Goal: Task Accomplishment & Management: Complete application form

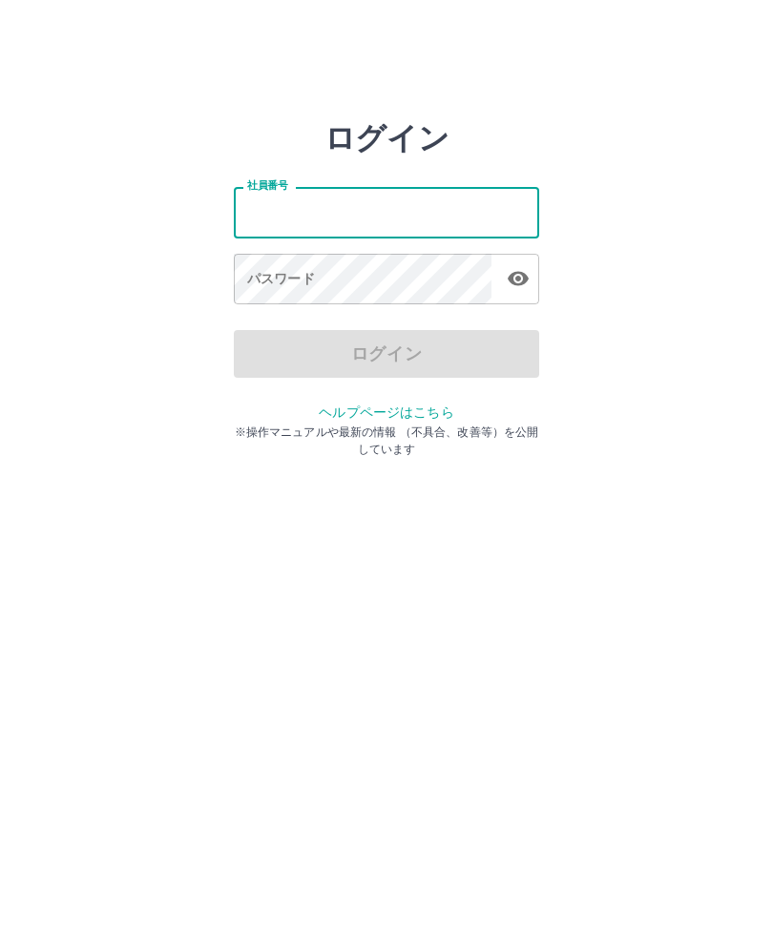
type input "*******"
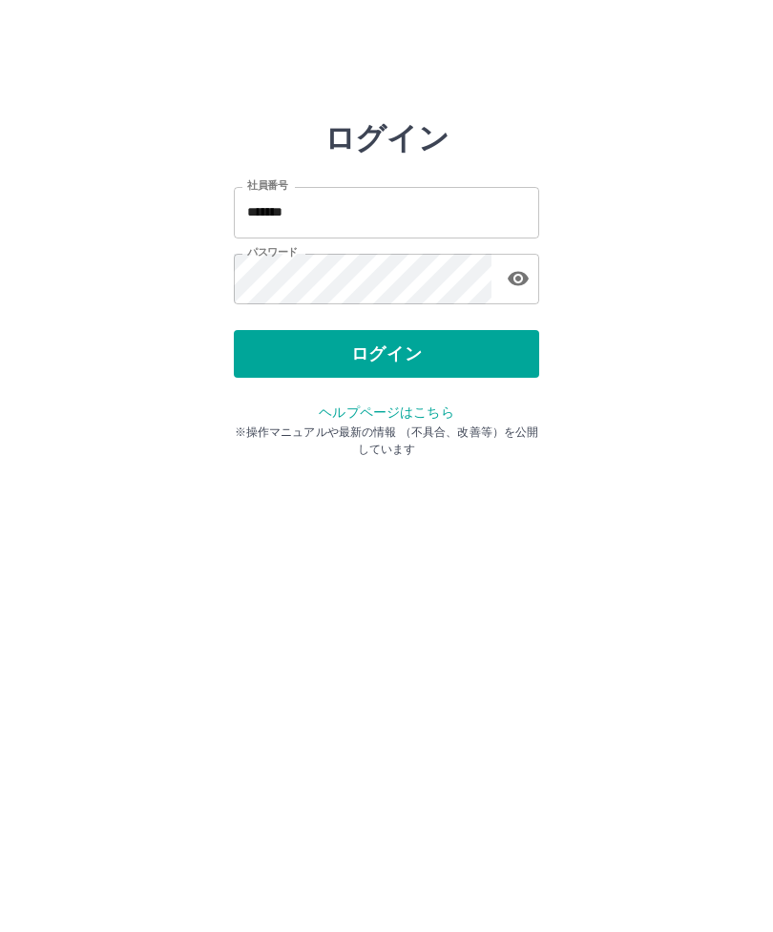
click at [414, 336] on button "ログイン" at bounding box center [386, 354] width 305 height 48
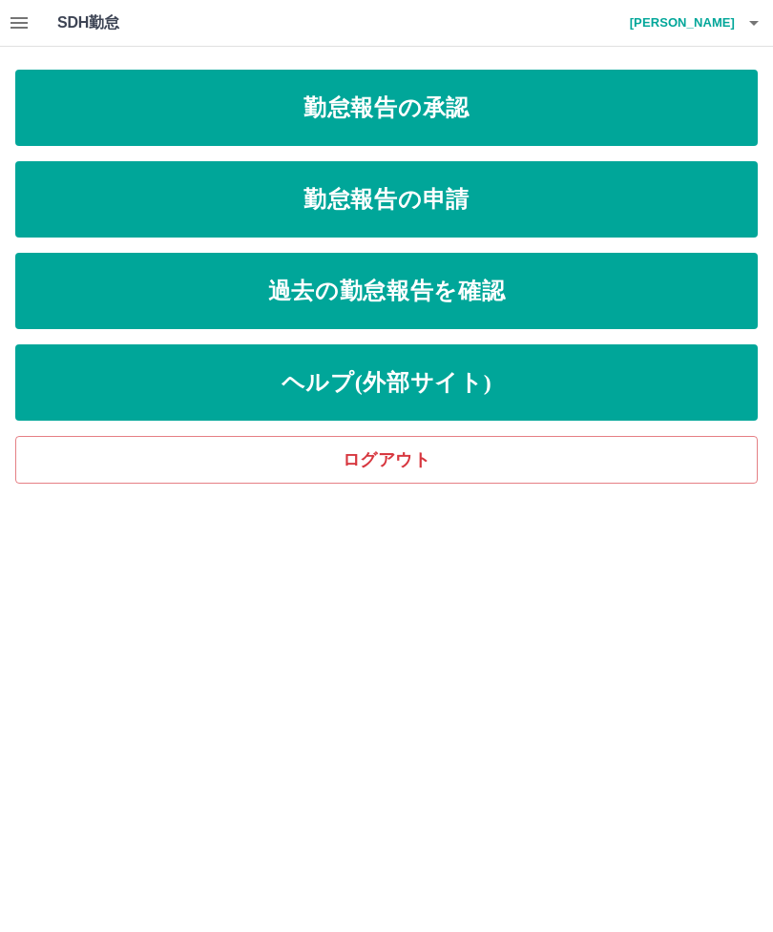
click at [405, 206] on link "勤怠報告の申請" at bounding box center [386, 199] width 742 height 76
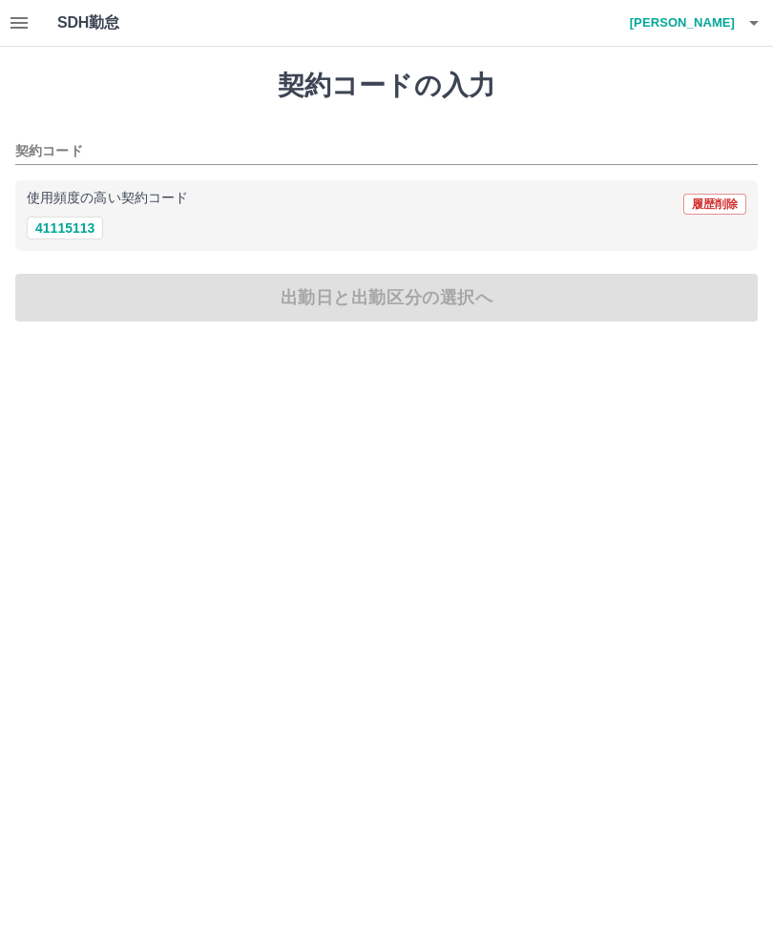
click at [75, 223] on button "41115113" at bounding box center [65, 228] width 76 height 23
type input "********"
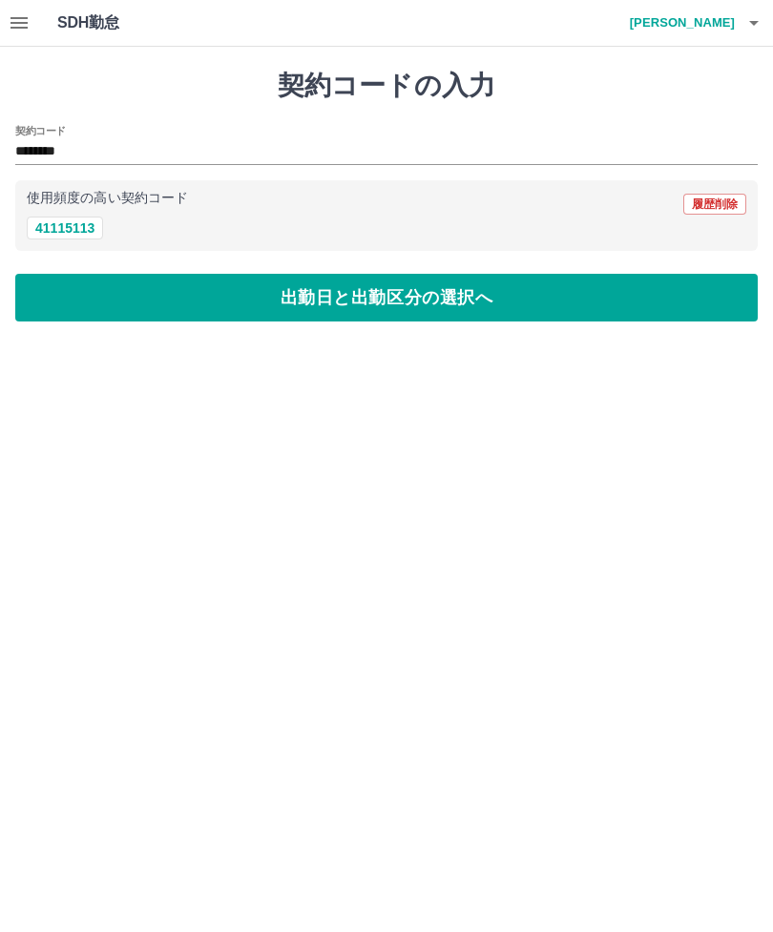
click at [350, 284] on button "出勤日と出勤区分の選択へ" at bounding box center [386, 298] width 742 height 48
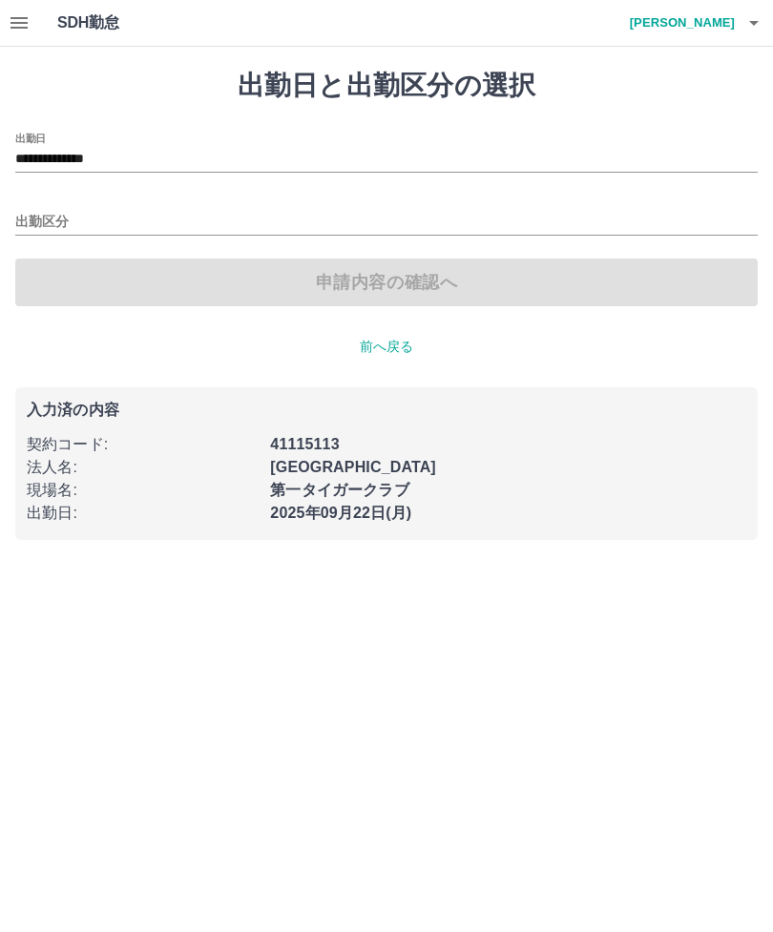
click at [38, 211] on input "出勤区分" at bounding box center [386, 223] width 742 height 24
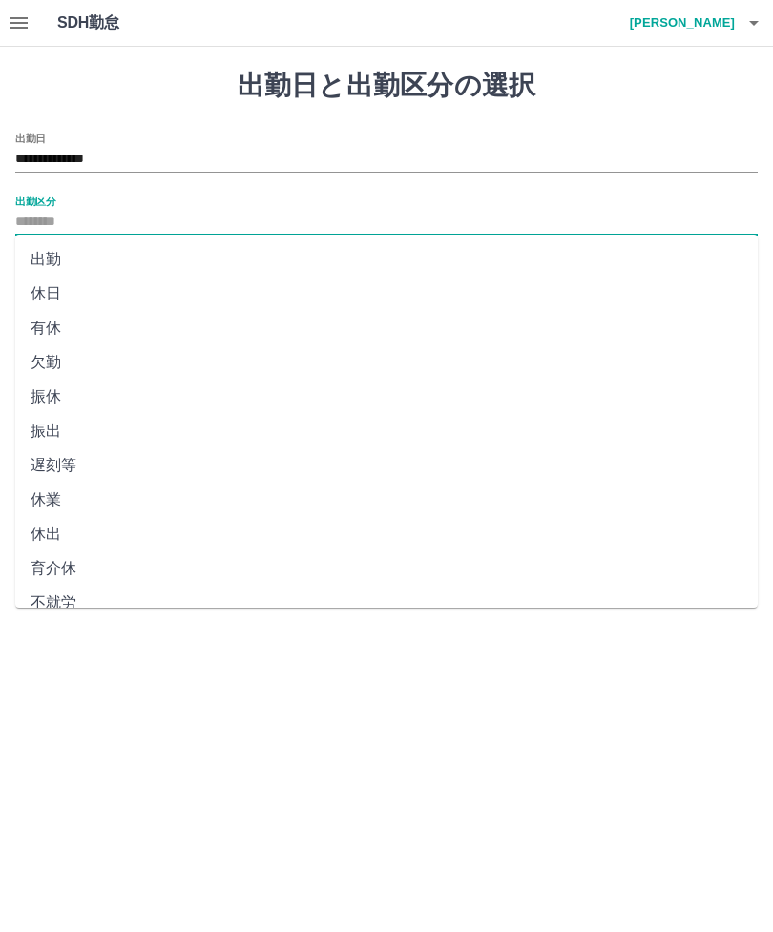
click at [53, 250] on li "出勤" at bounding box center [386, 259] width 742 height 34
type input "**"
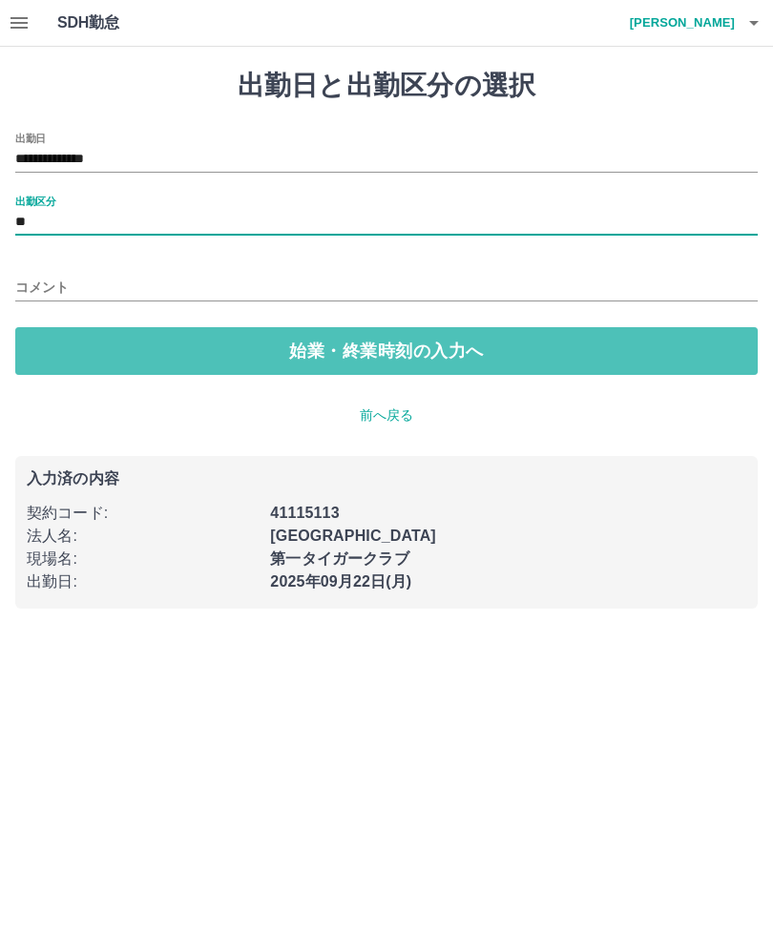
click at [358, 348] on button "始業・終業時刻の入力へ" at bounding box center [386, 351] width 742 height 48
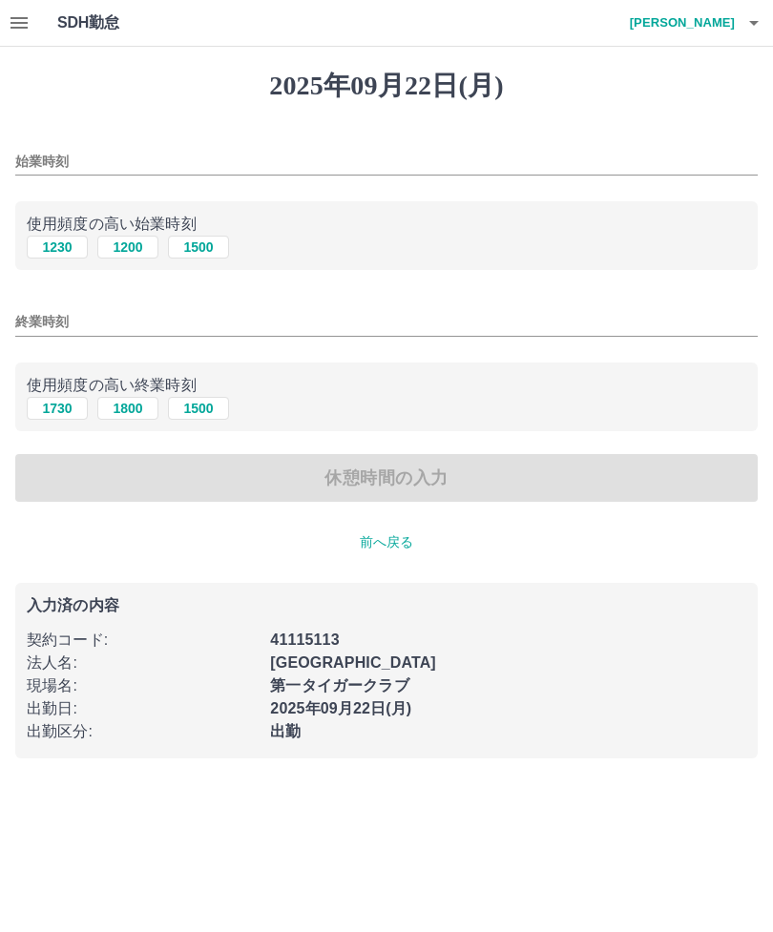
click at [52, 148] on input "始業時刻" at bounding box center [386, 162] width 742 height 28
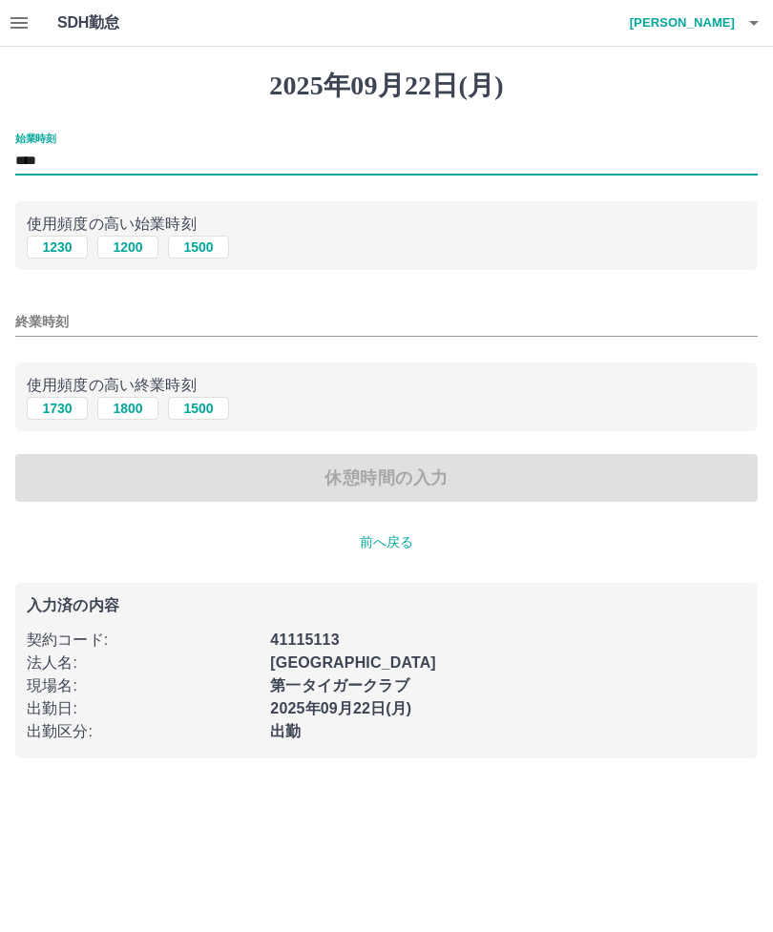
type input "****"
click at [44, 321] on input "終業時刻" at bounding box center [386, 322] width 742 height 28
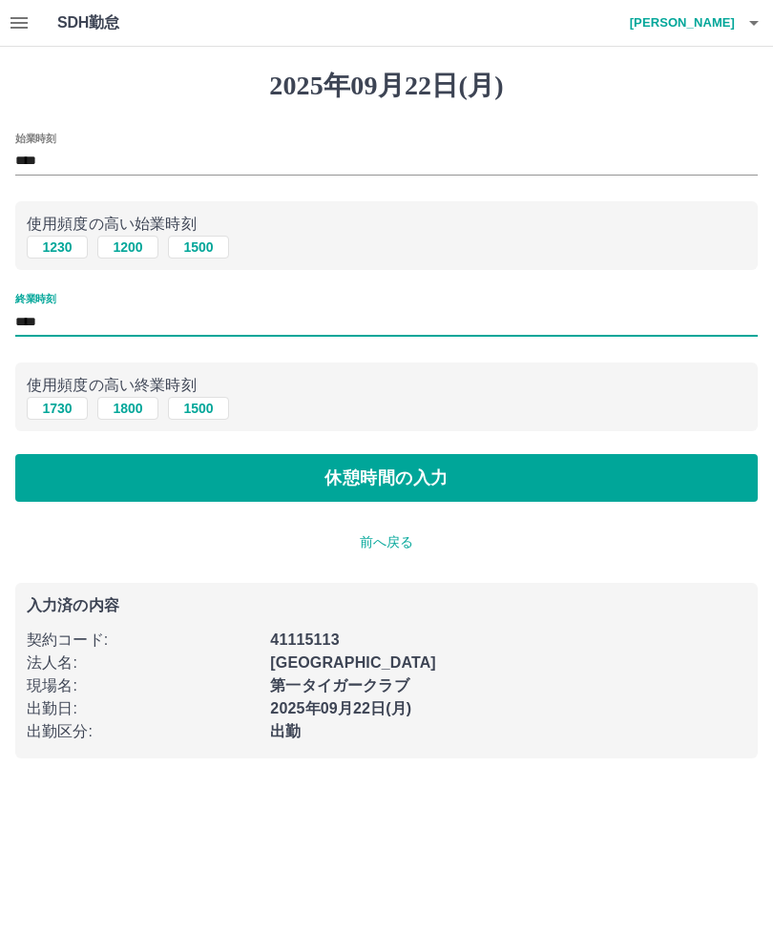
type input "****"
click at [403, 473] on button "休憩時間の入力" at bounding box center [386, 478] width 742 height 48
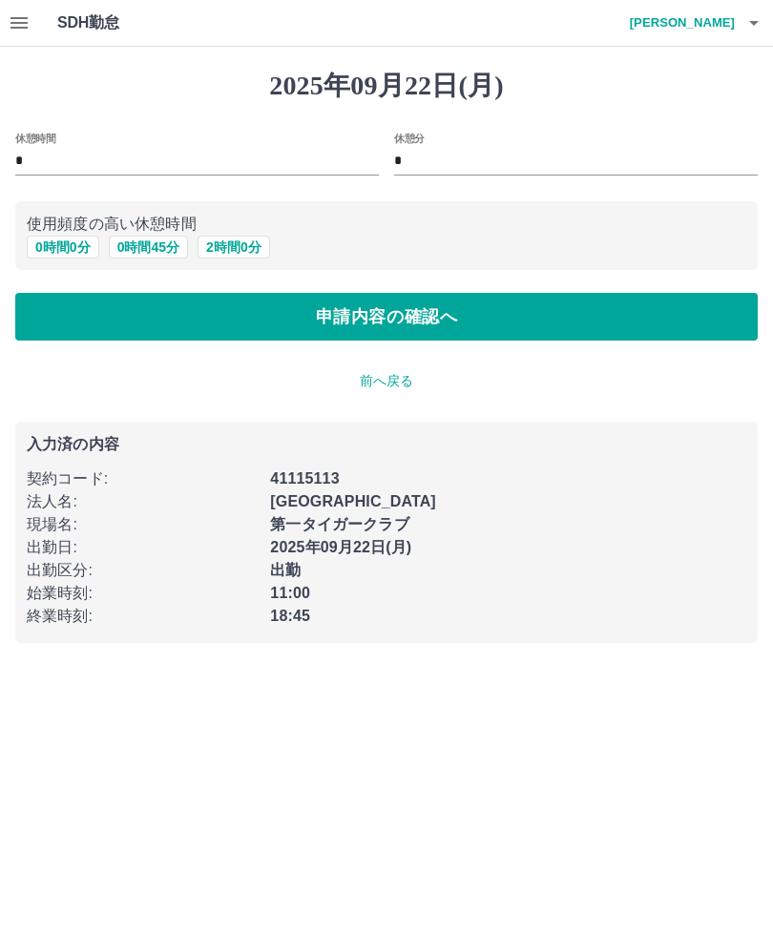
click at [154, 240] on button "0 時間 45 分" at bounding box center [148, 247] width 79 height 23
type input "**"
click at [386, 321] on button "申請内容の確認へ" at bounding box center [386, 317] width 742 height 48
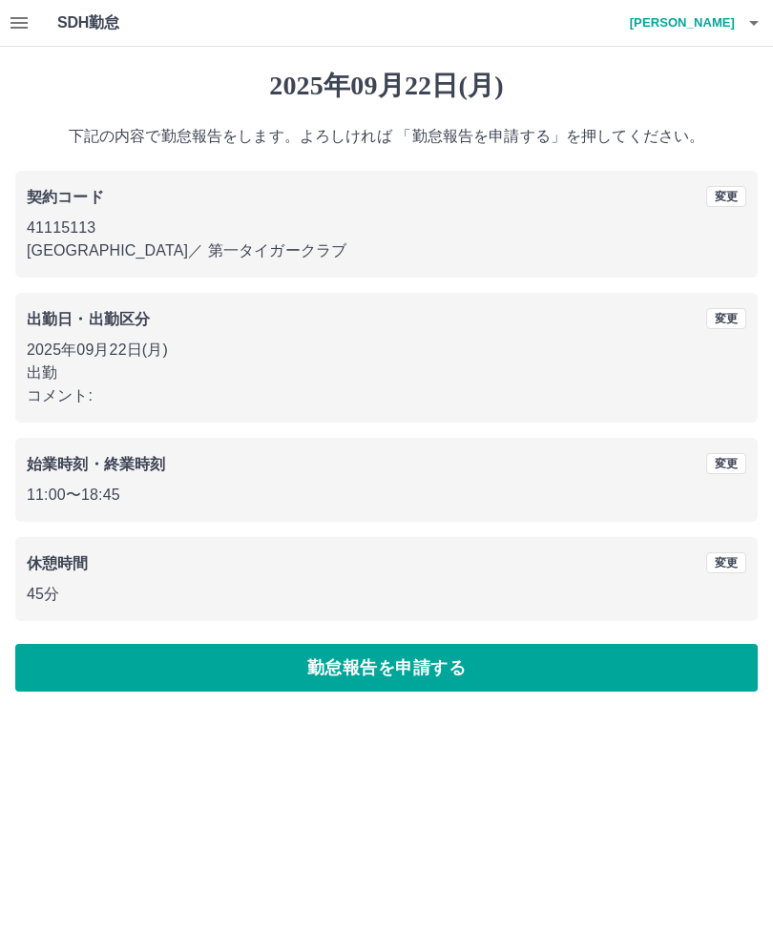
click at [411, 668] on button "勤怠報告を申請する" at bounding box center [386, 668] width 742 height 48
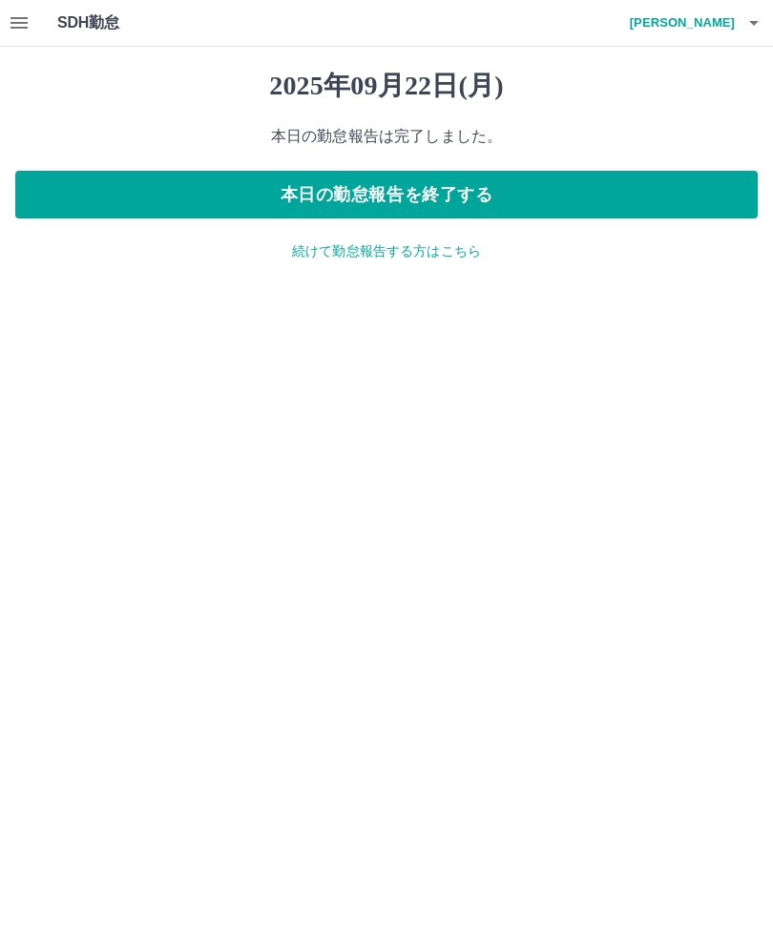
click at [750, 14] on icon "button" at bounding box center [753, 22] width 23 height 23
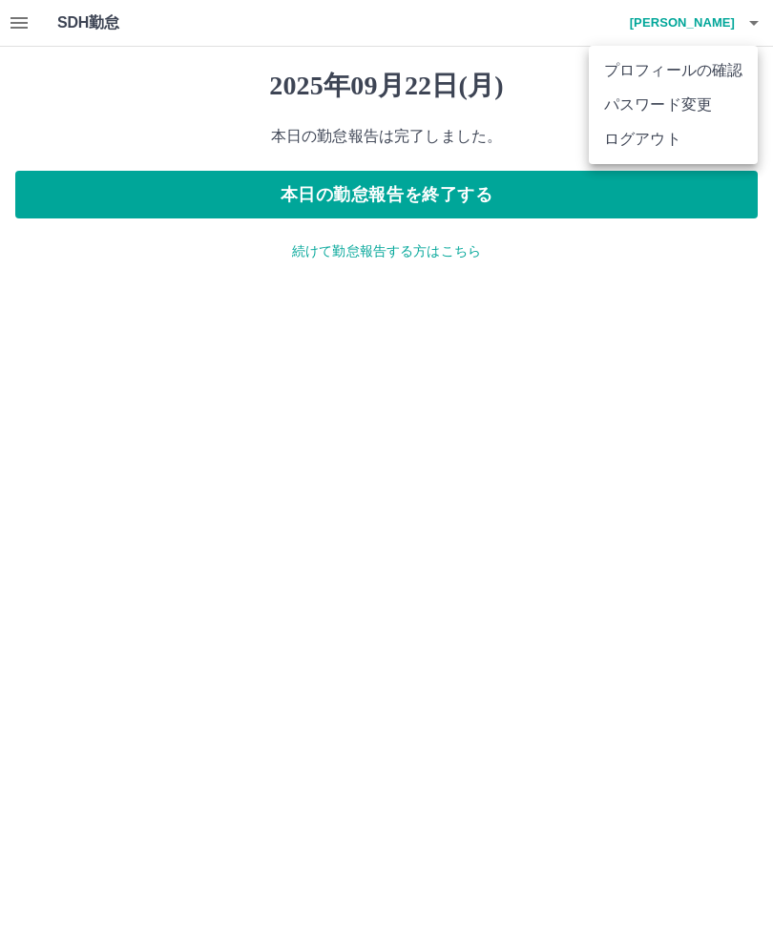
click at [654, 138] on li "ログアウト" at bounding box center [673, 139] width 169 height 34
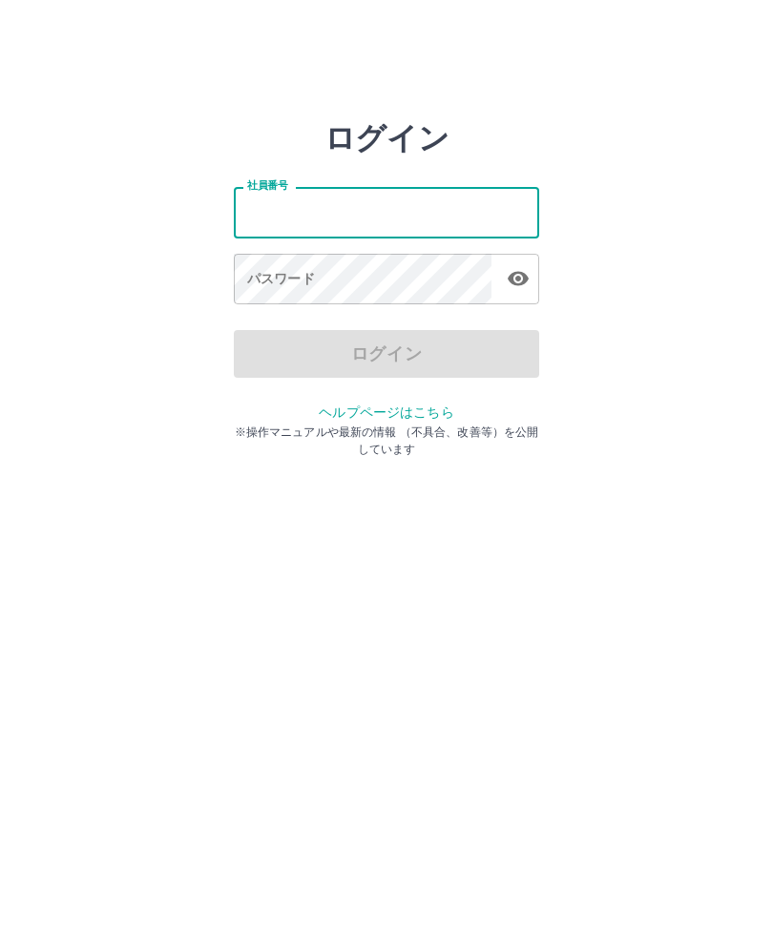
type input "*******"
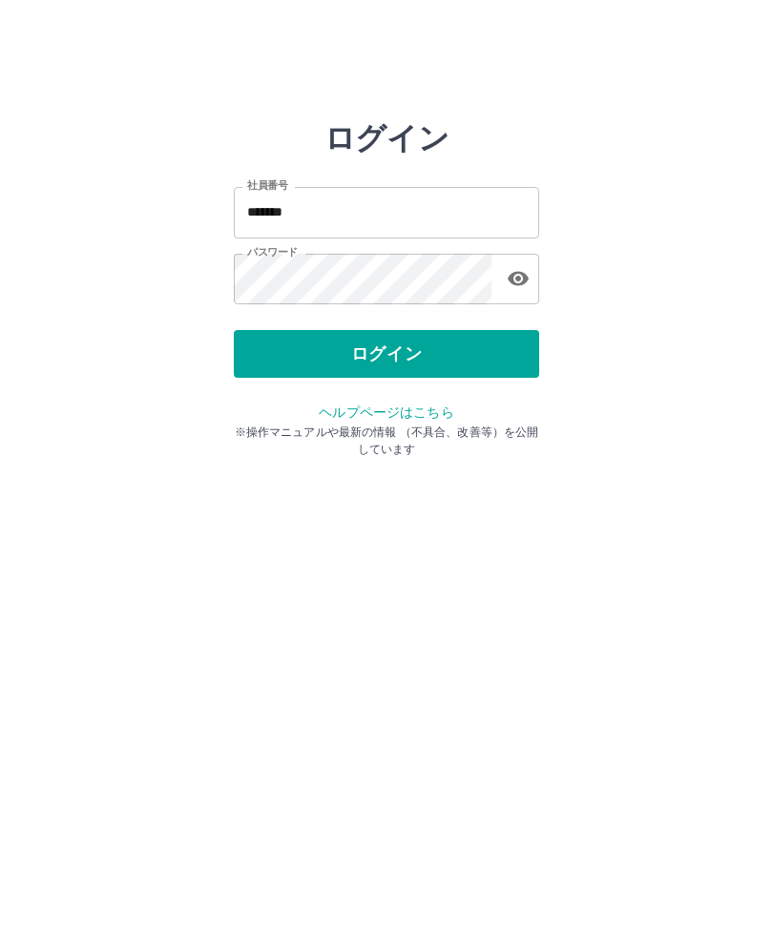
click at [517, 344] on button "ログイン" at bounding box center [386, 354] width 305 height 48
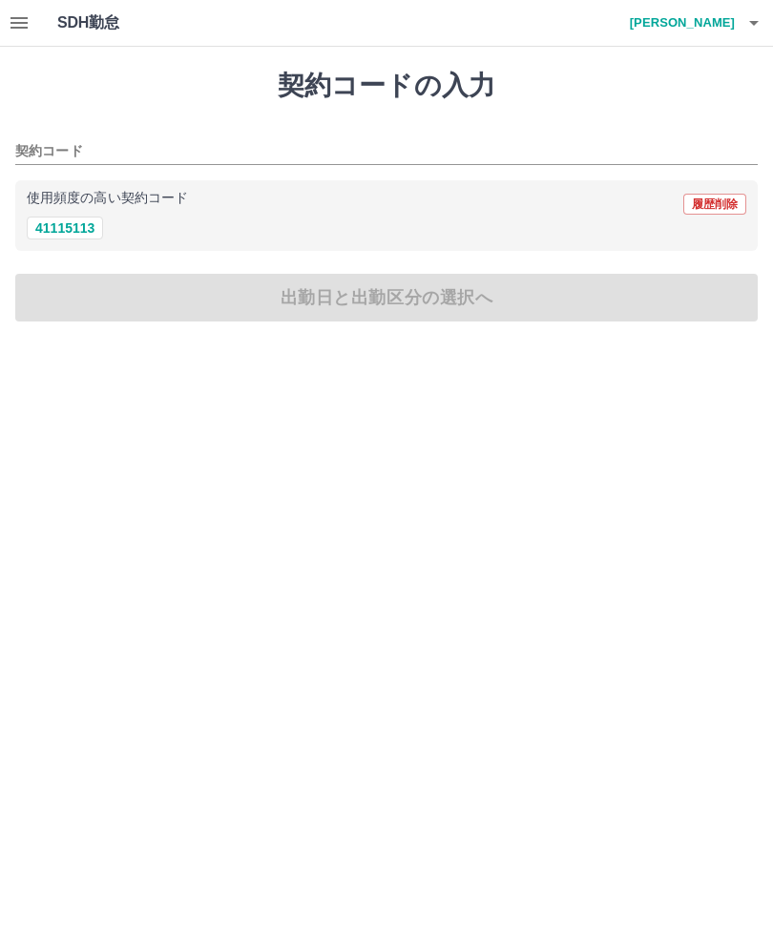
click at [770, 11] on button "button" at bounding box center [754, 23] width 38 height 46
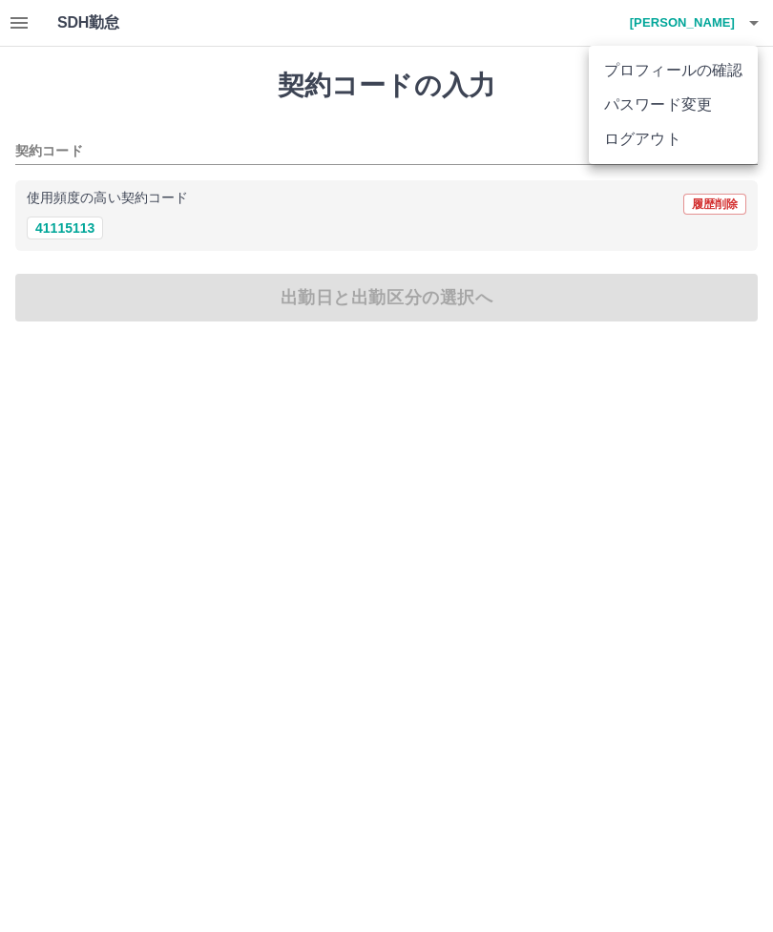
click at [659, 143] on li "ログアウト" at bounding box center [673, 139] width 169 height 34
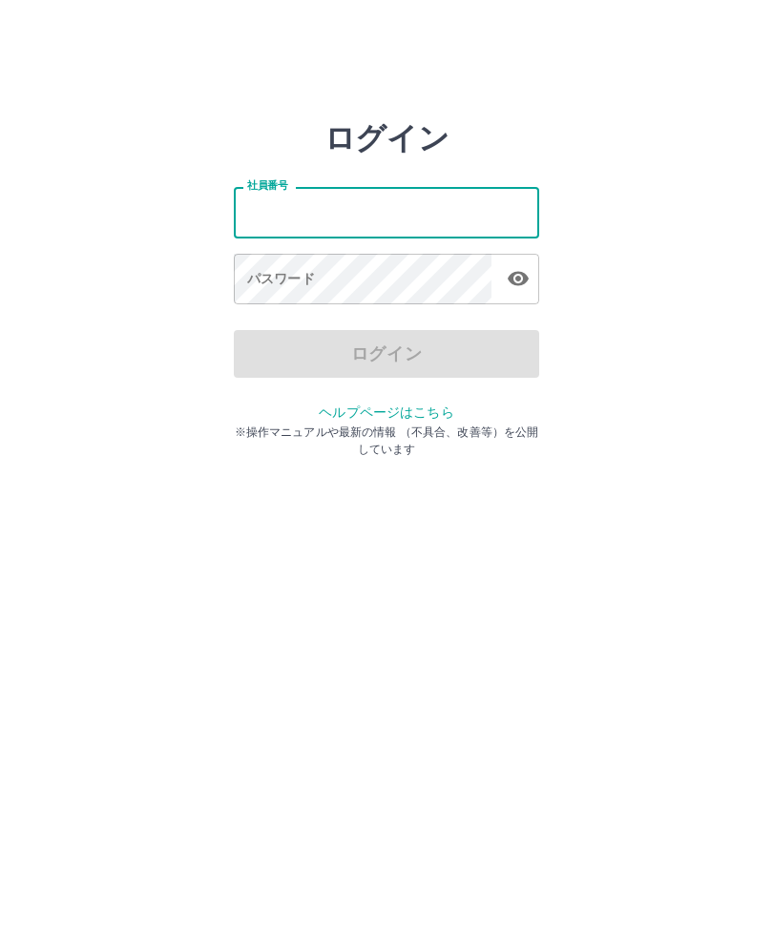
type input "*******"
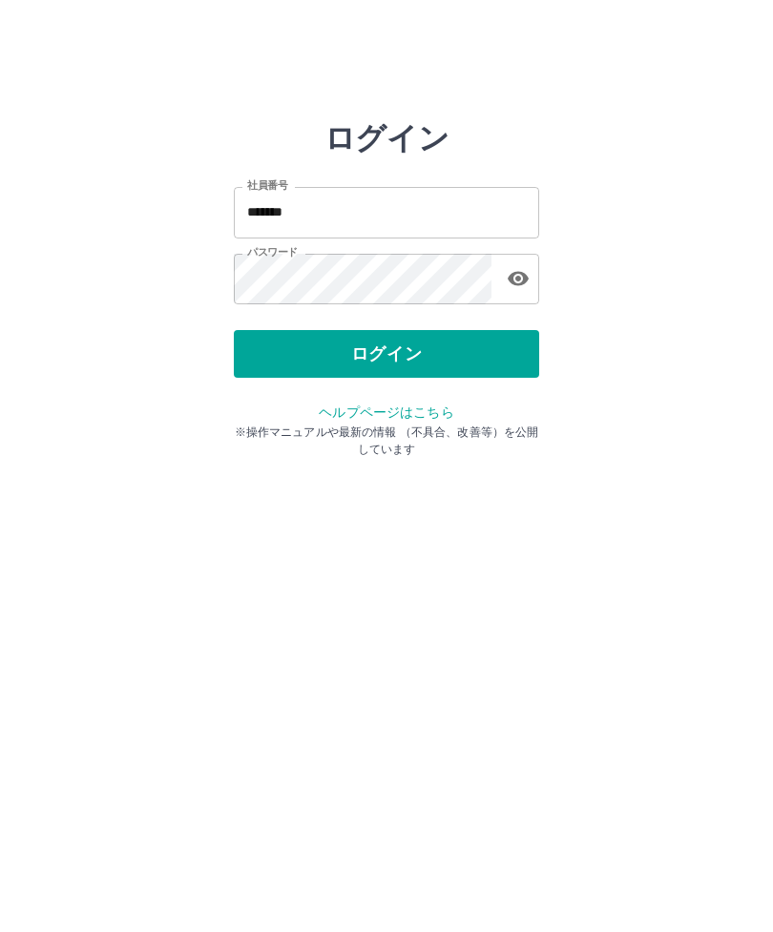
click at [473, 352] on button "ログイン" at bounding box center [386, 354] width 305 height 48
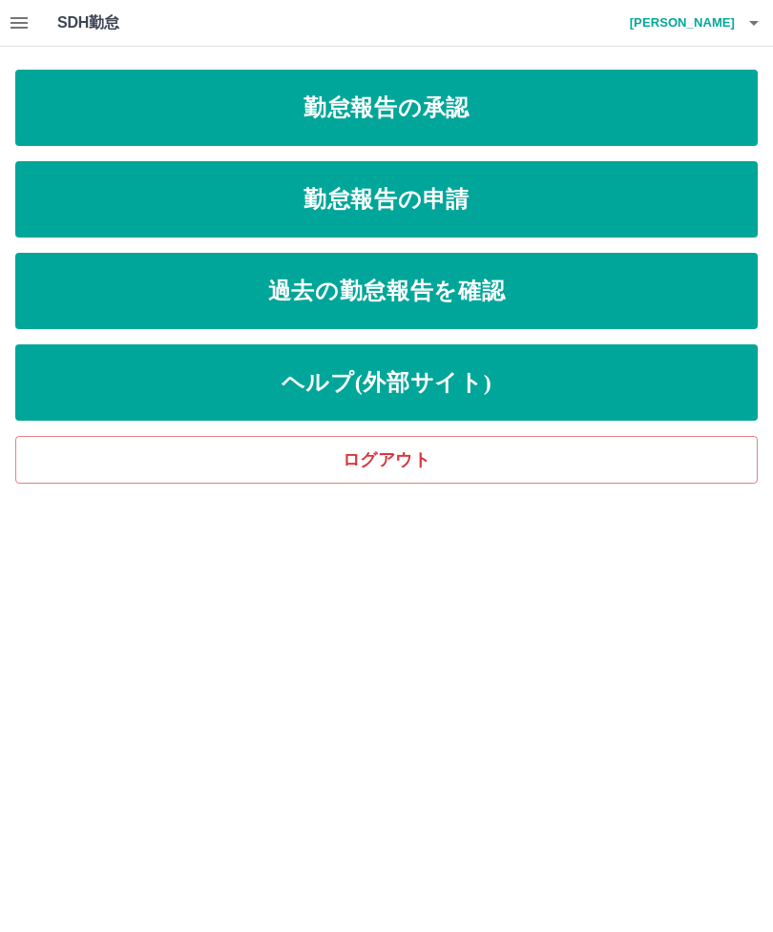
click at [535, 120] on link "勤怠報告の承認" at bounding box center [386, 108] width 742 height 76
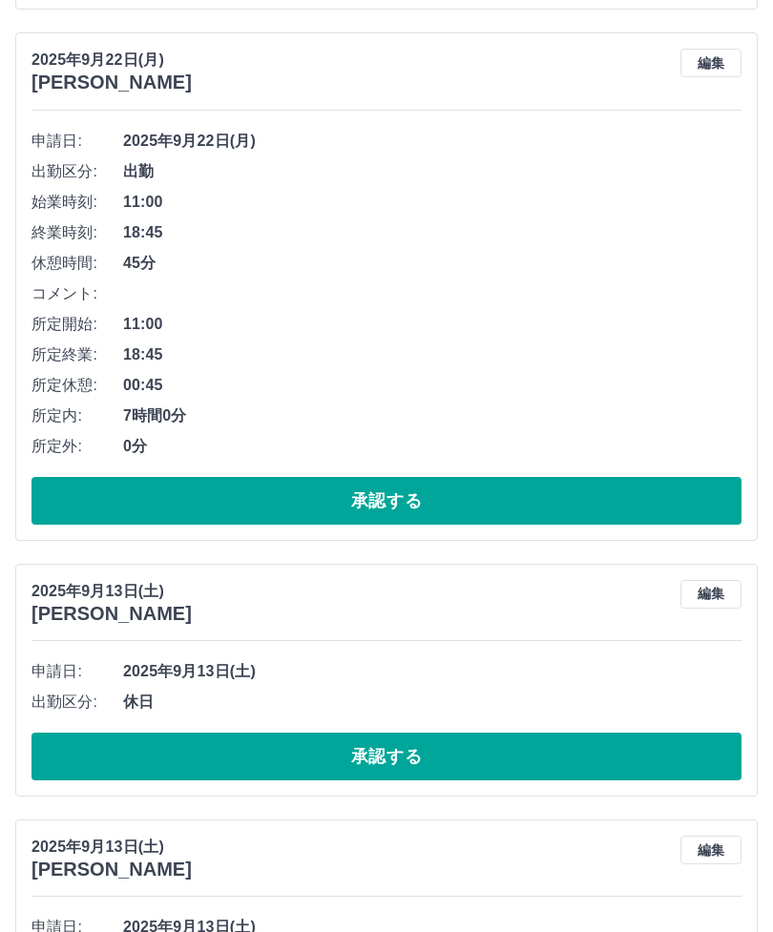
click at [487, 734] on button "承認する" at bounding box center [386, 758] width 710 height 48
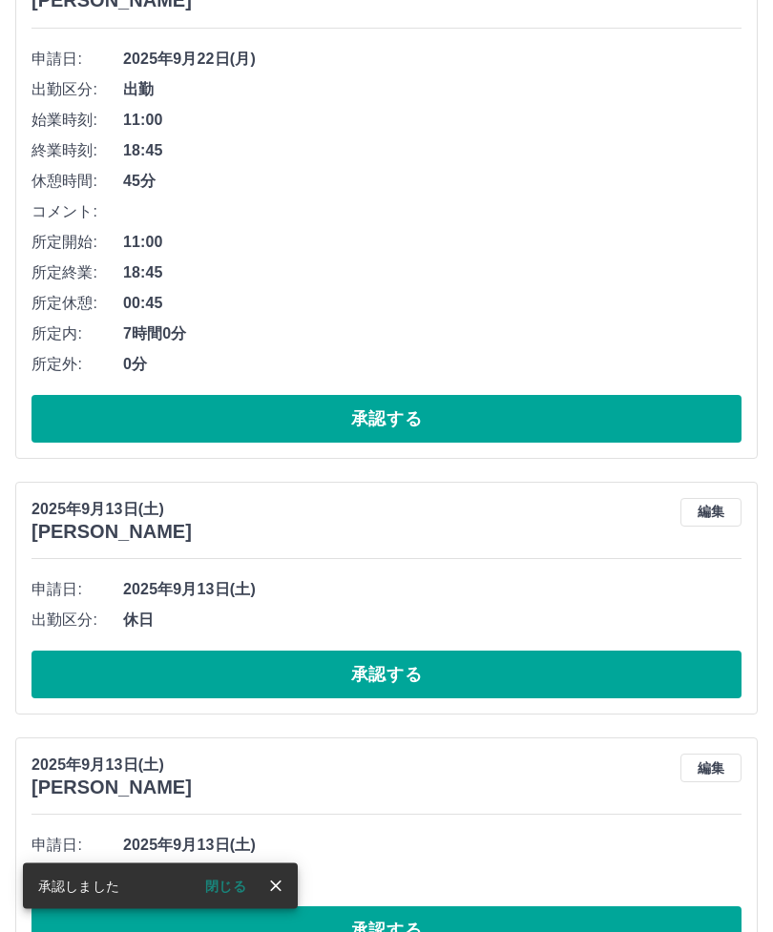
scroll to position [1338, 0]
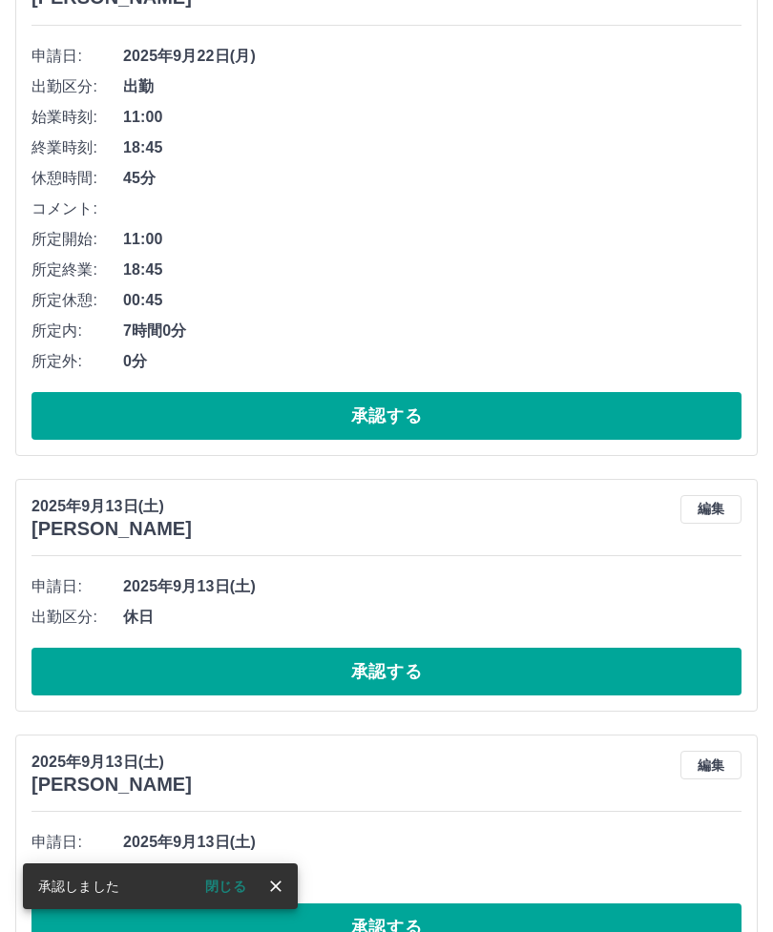
click at [485, 648] on button "承認する" at bounding box center [386, 672] width 710 height 48
click at [447, 655] on button "承認する" at bounding box center [386, 672] width 710 height 48
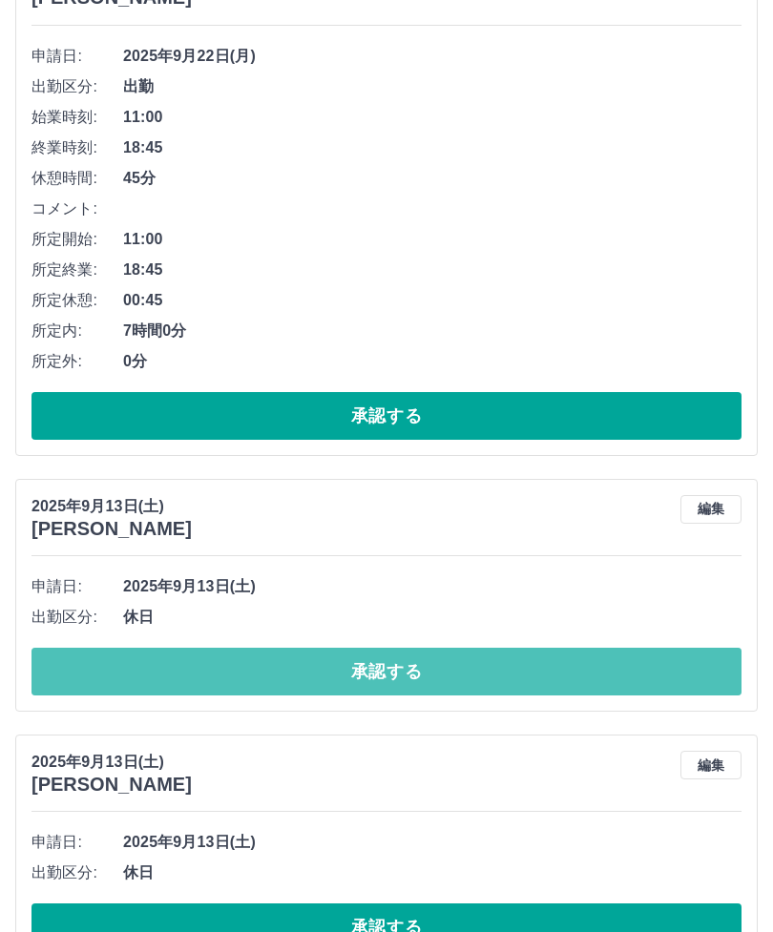
click at [505, 648] on button "承認する" at bounding box center [386, 672] width 710 height 48
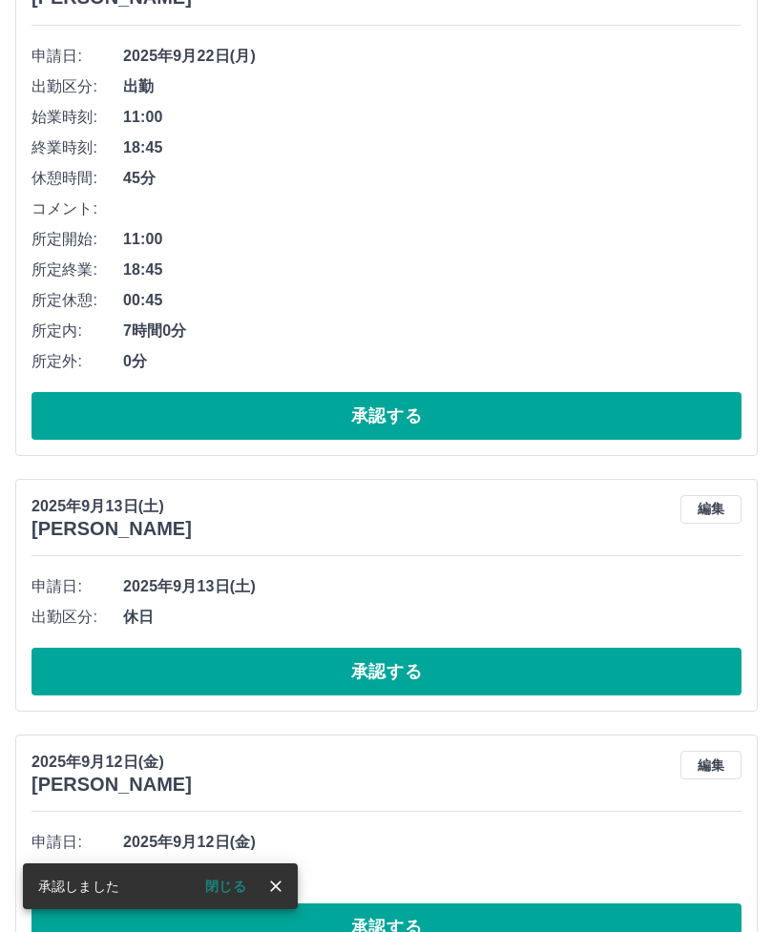
click at [496, 658] on button "承認する" at bounding box center [386, 672] width 710 height 48
click at [416, 657] on button "承認する" at bounding box center [386, 672] width 710 height 48
click at [434, 660] on button "承認する" at bounding box center [386, 672] width 710 height 48
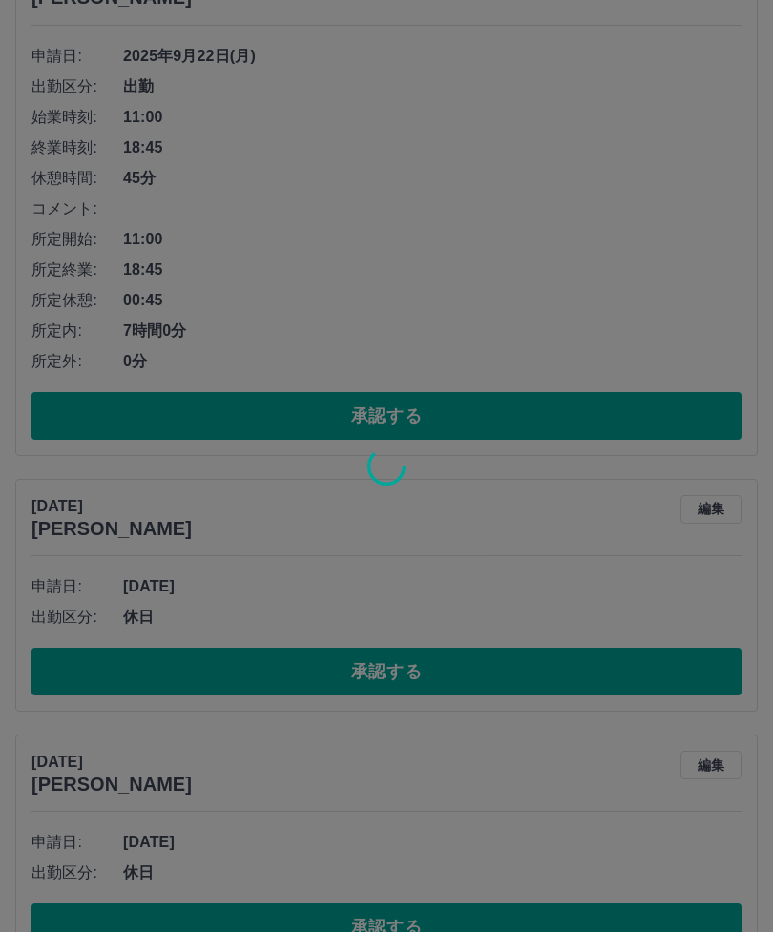
click at [509, 678] on div at bounding box center [386, 466] width 773 height 932
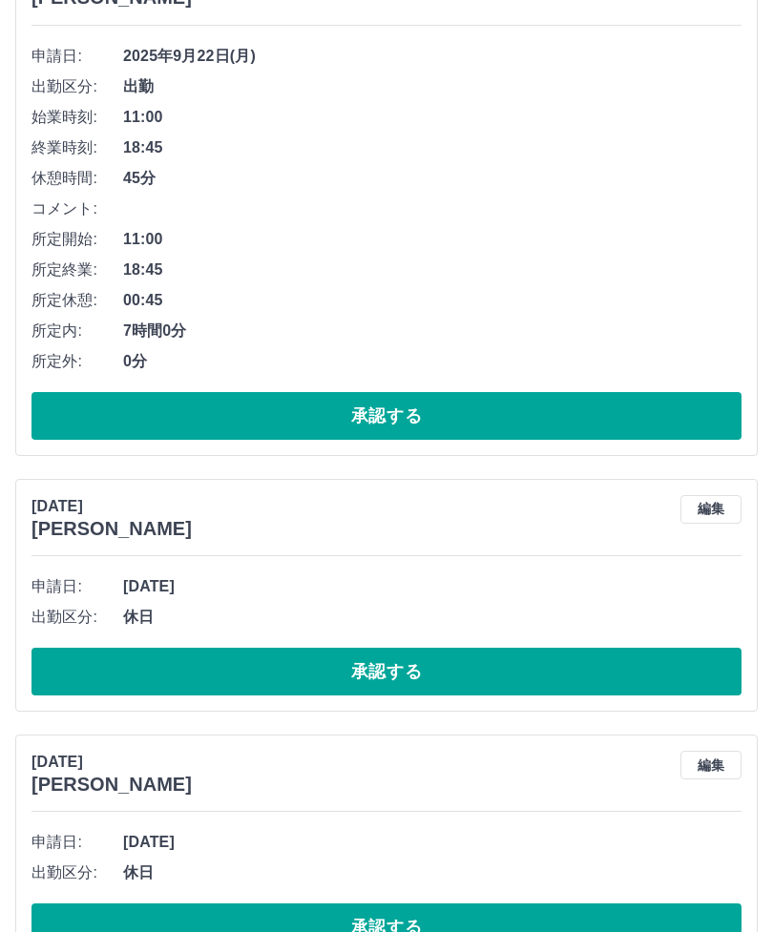
click at [386, 640] on div "申請日: 2025年9月10日(水) 出勤区分: 休日 承認する" at bounding box center [386, 633] width 710 height 124
click at [431, 663] on button "承認する" at bounding box center [386, 672] width 710 height 48
click at [425, 666] on button "承認する" at bounding box center [386, 672] width 710 height 48
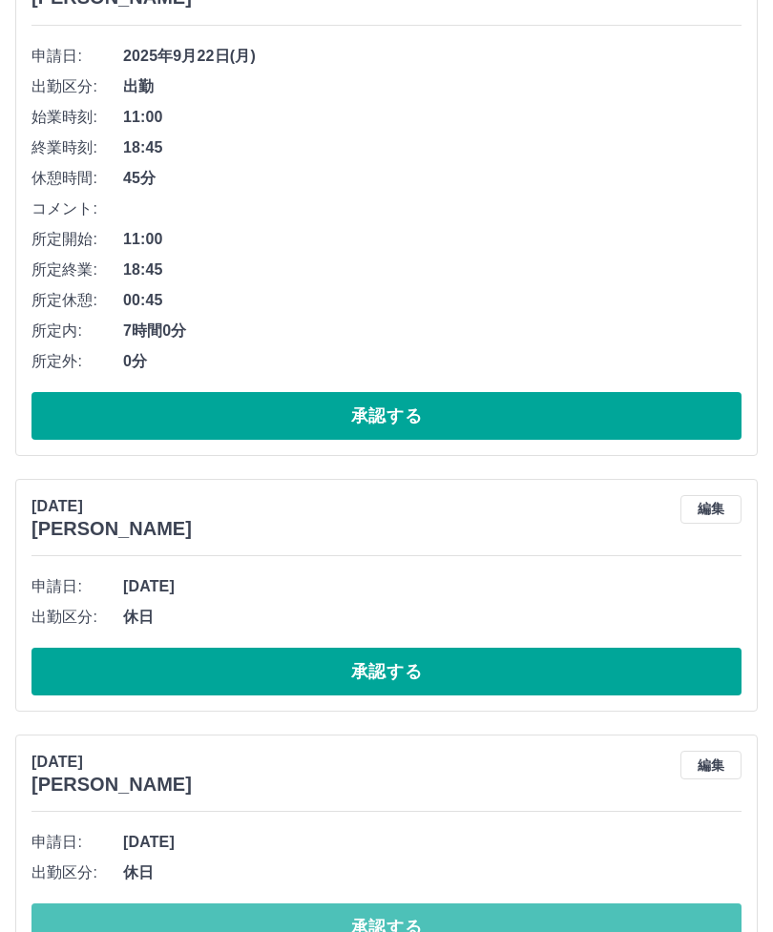
click at [353, 925] on button "承認する" at bounding box center [386, 927] width 710 height 48
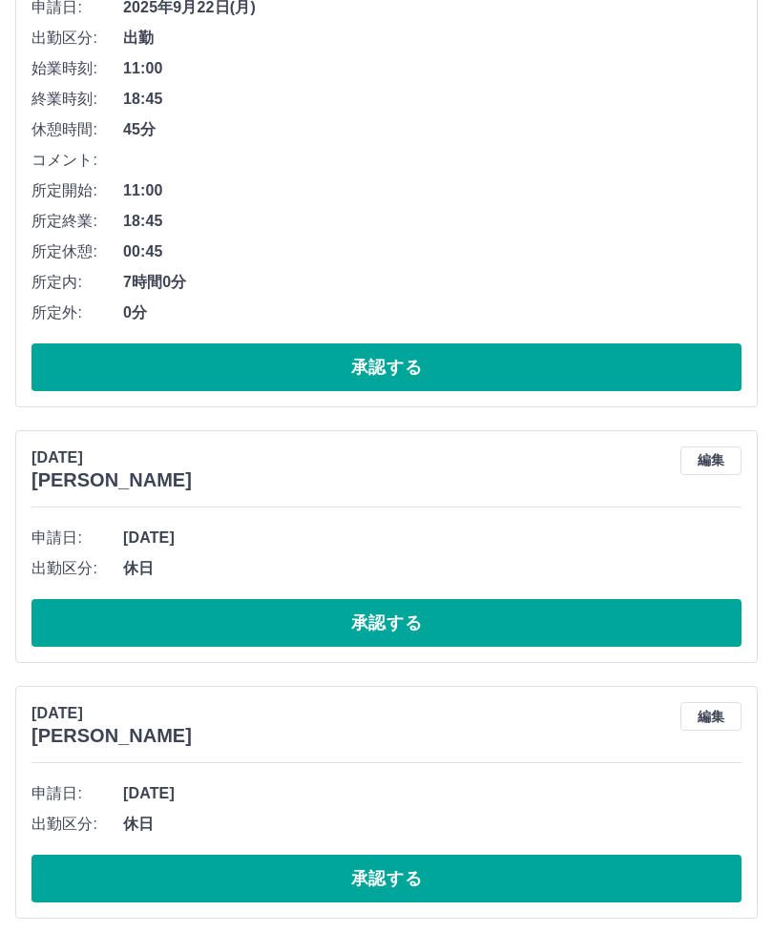
scroll to position [1388, 0]
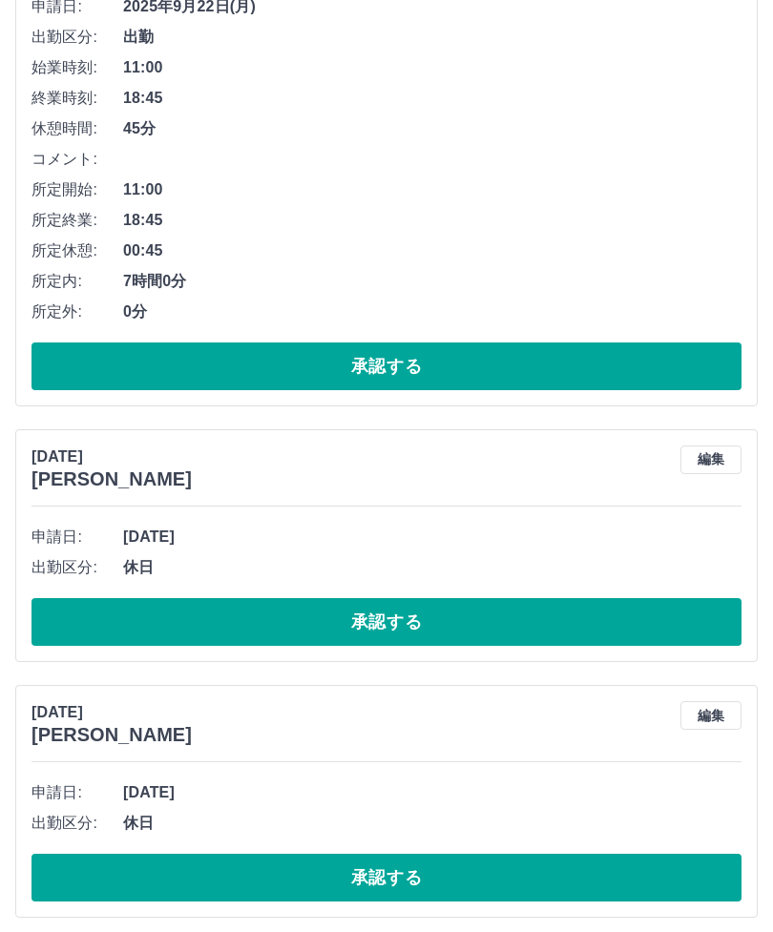
click at [384, 614] on button "承認する" at bounding box center [386, 622] width 710 height 48
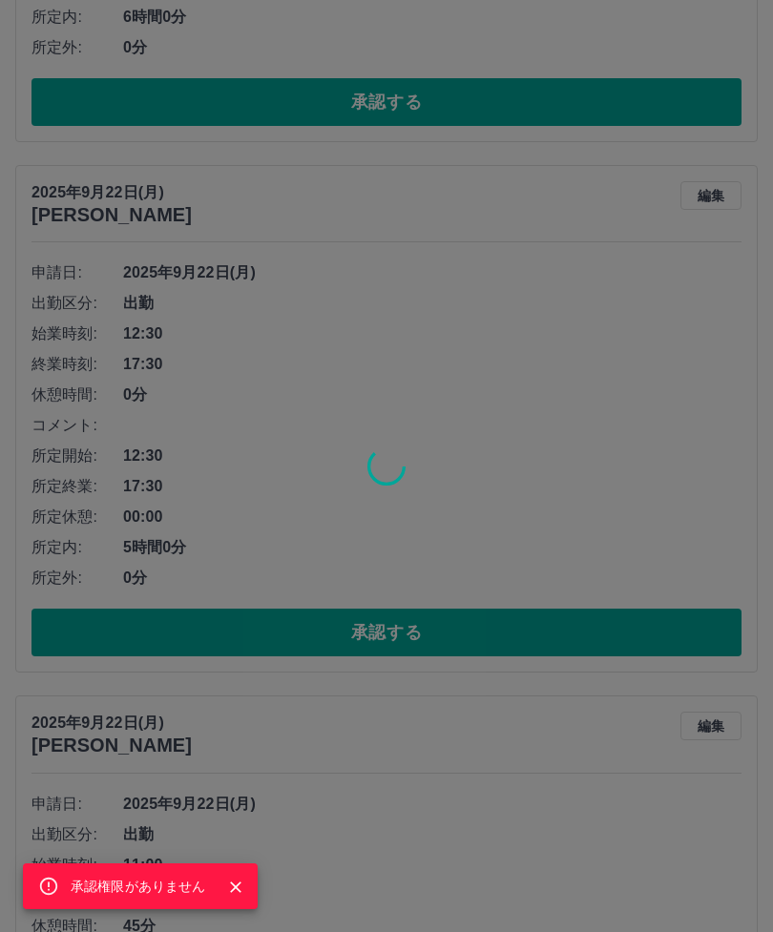
scroll to position [618, 0]
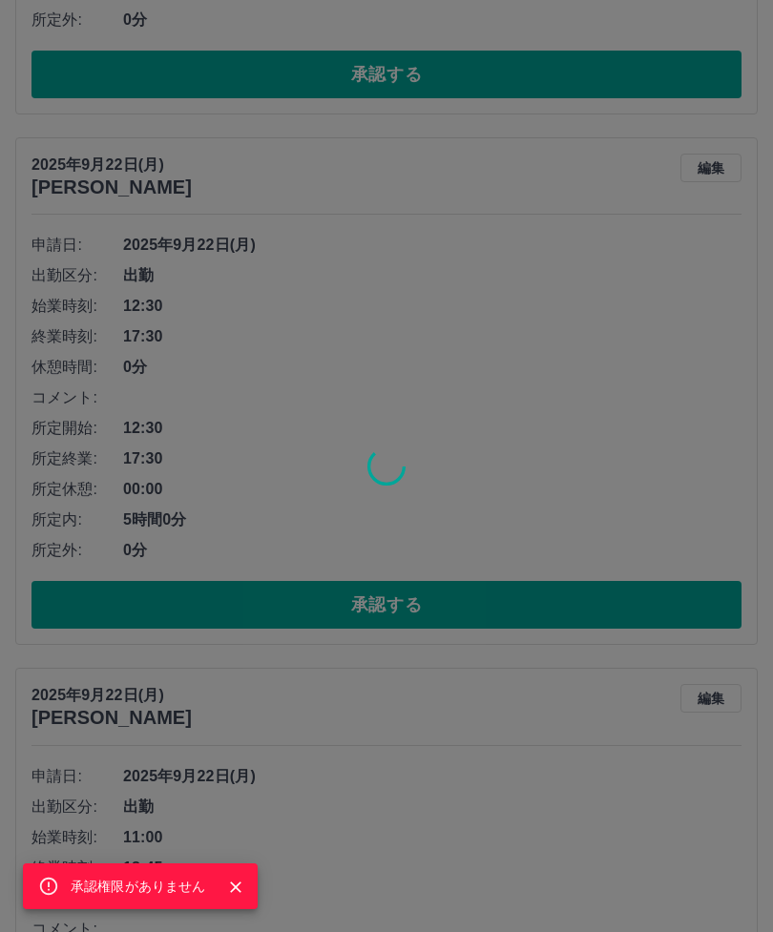
click at [228, 897] on icon "Close" at bounding box center [235, 887] width 19 height 19
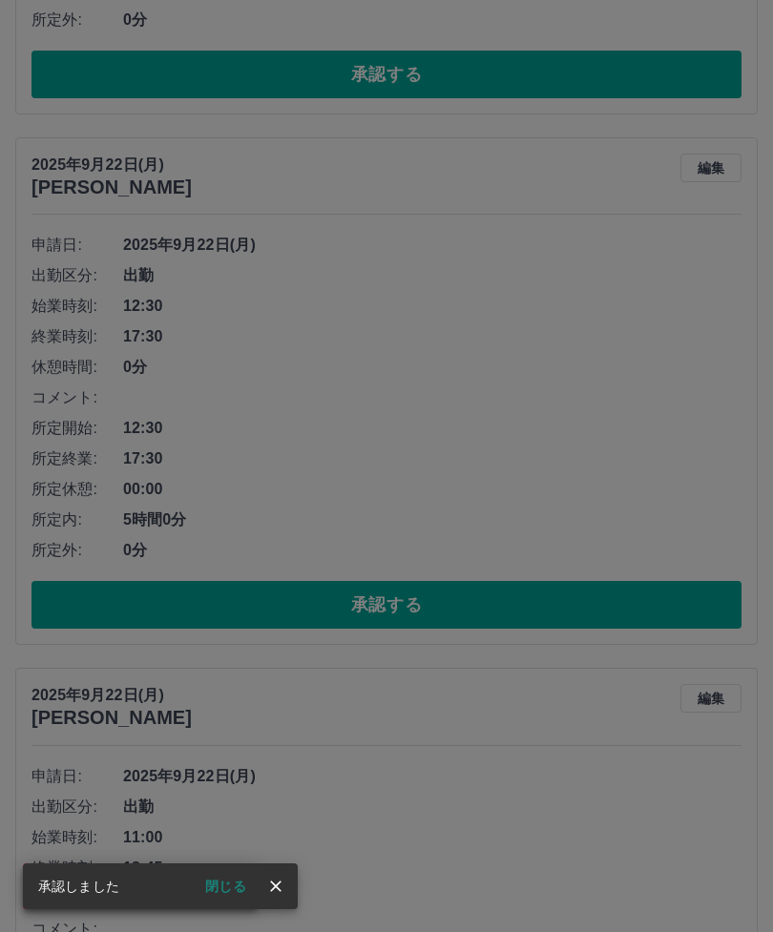
click at [286, 901] on div "閉じる" at bounding box center [232, 886] width 115 height 29
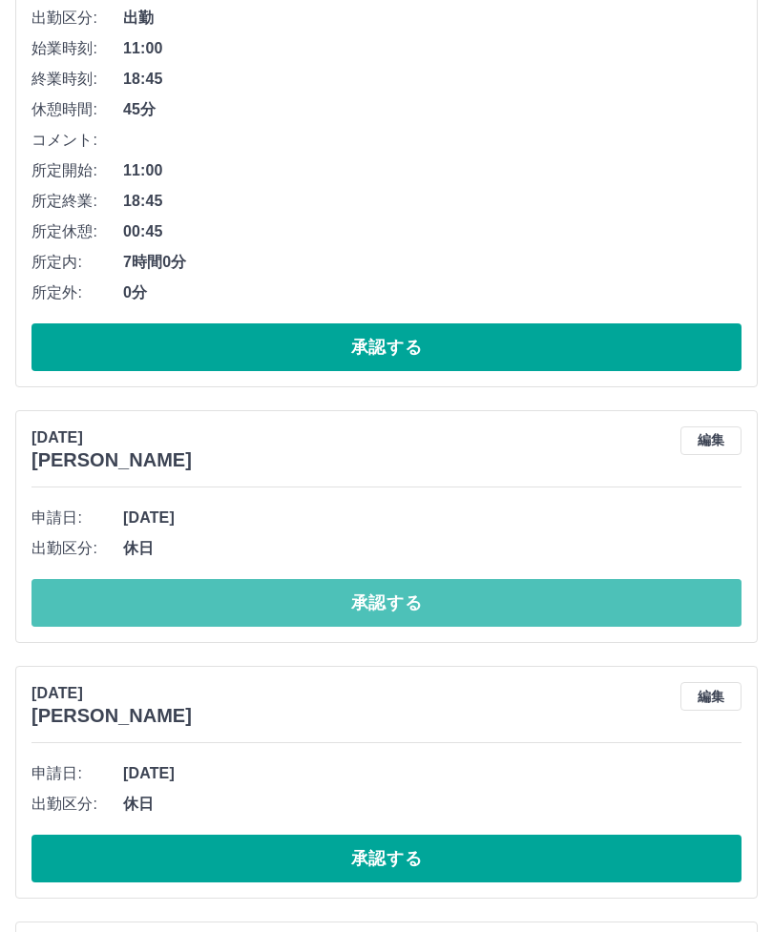
click at [397, 590] on button "承認する" at bounding box center [386, 604] width 710 height 48
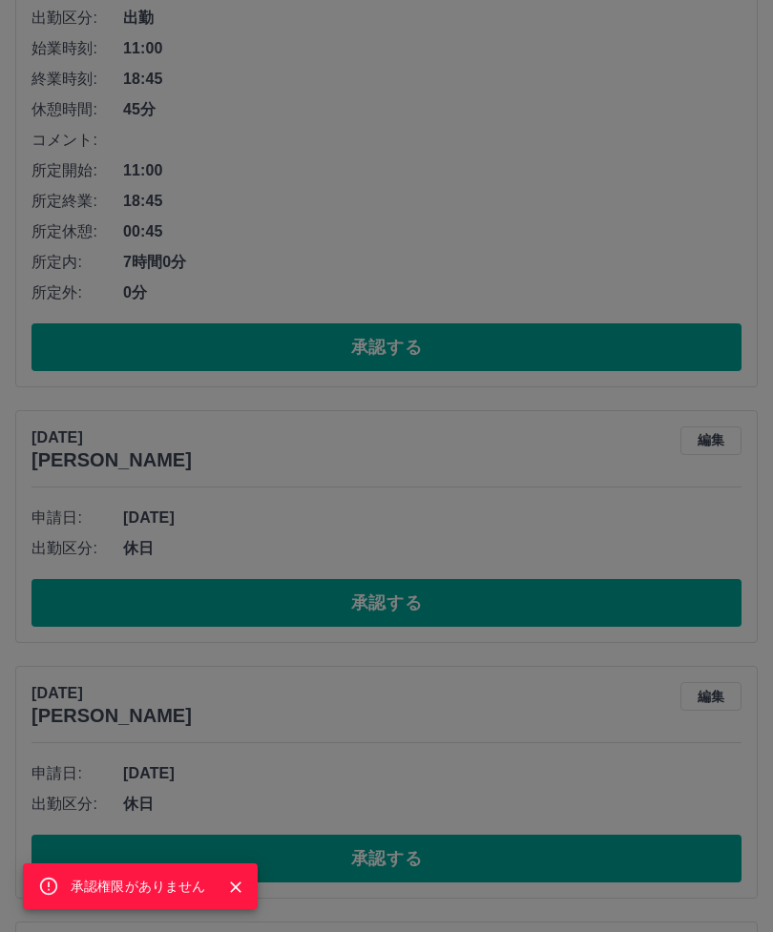
click at [240, 897] on icon "Close" at bounding box center [235, 887] width 19 height 19
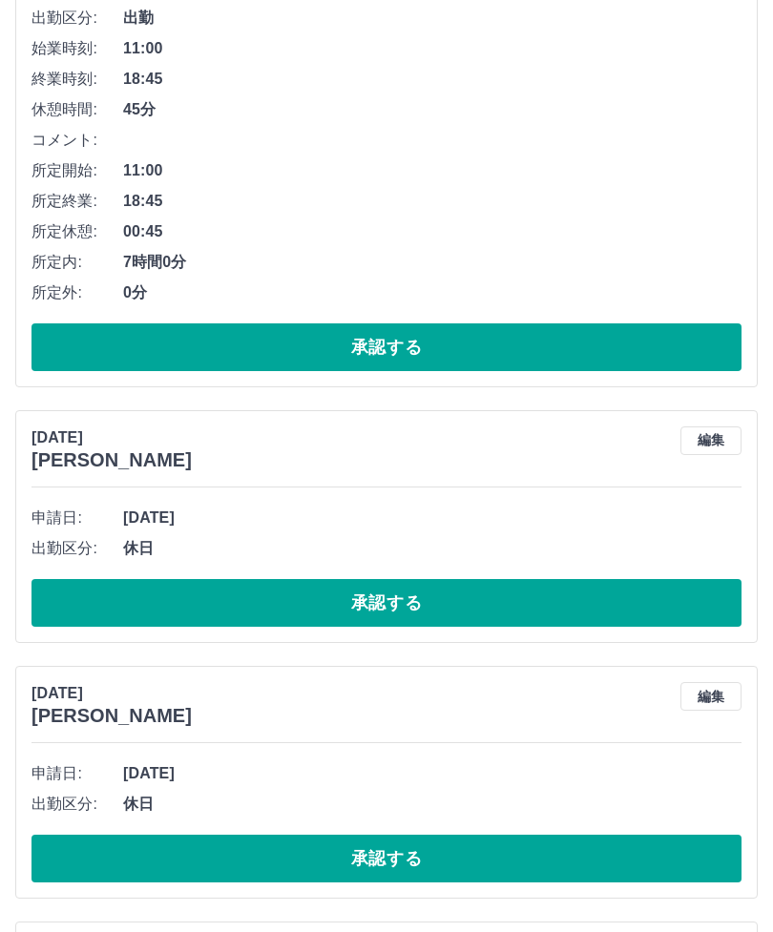
click at [437, 580] on button "承認する" at bounding box center [386, 603] width 710 height 48
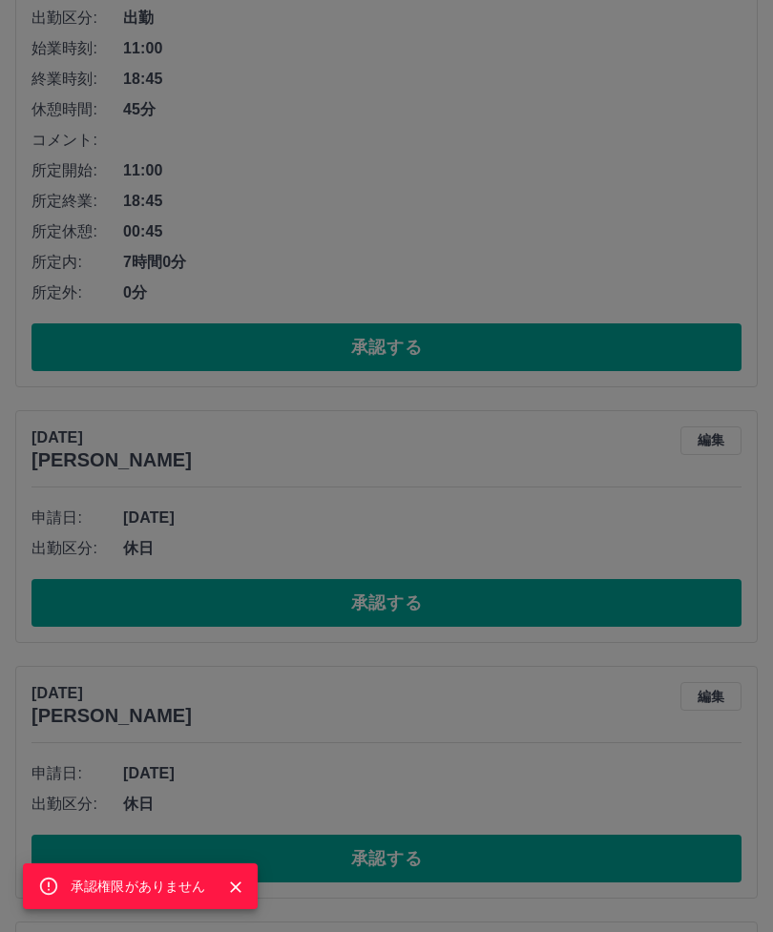
click at [238, 901] on button "Close" at bounding box center [235, 887] width 29 height 29
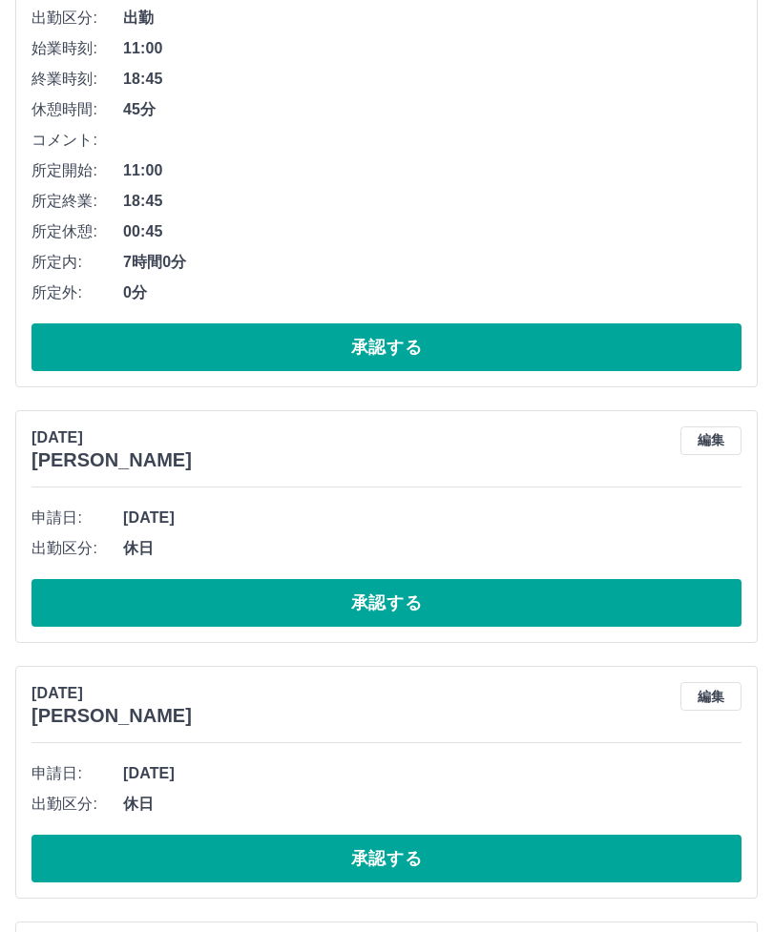
click at [412, 853] on button "承認する" at bounding box center [386, 859] width 710 height 48
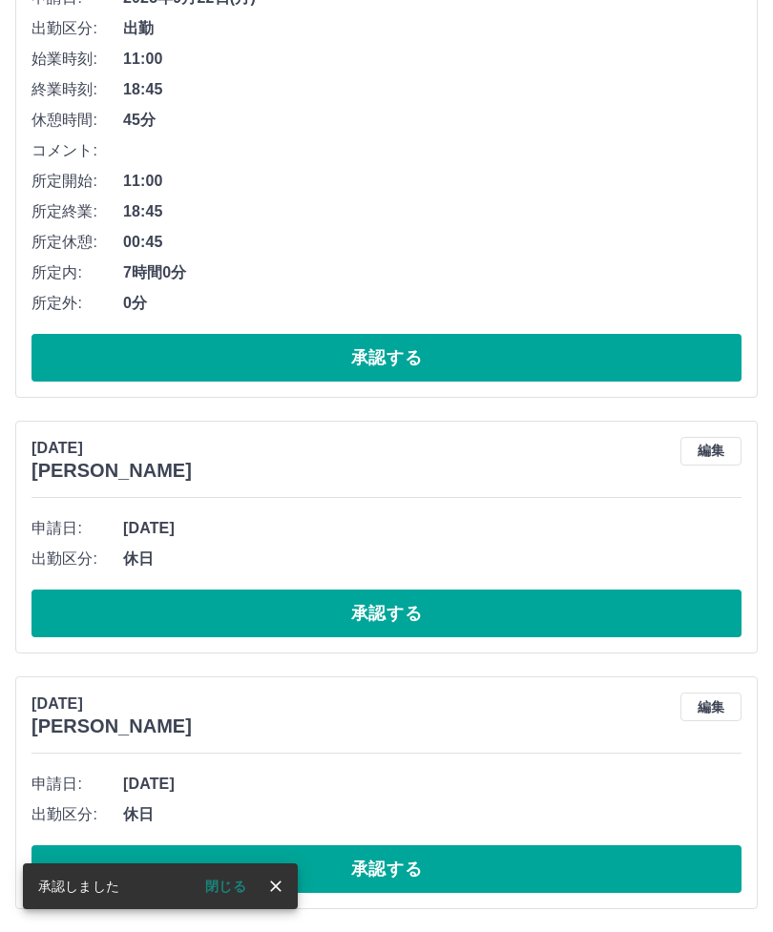
scroll to position [1332, 0]
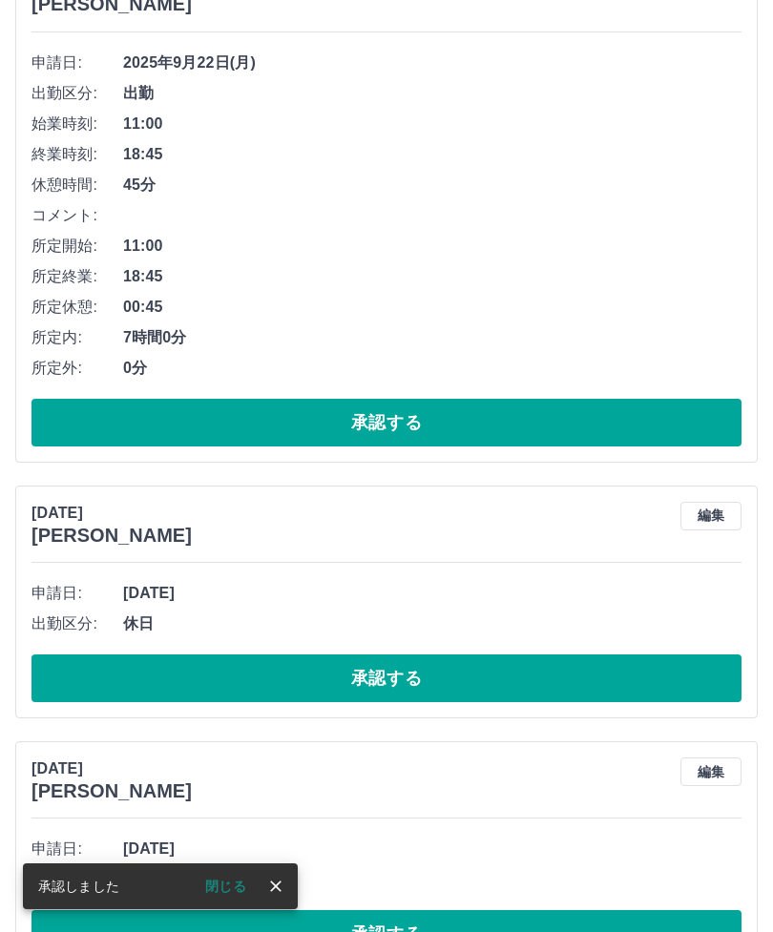
click at [399, 670] on button "承認する" at bounding box center [386, 678] width 710 height 48
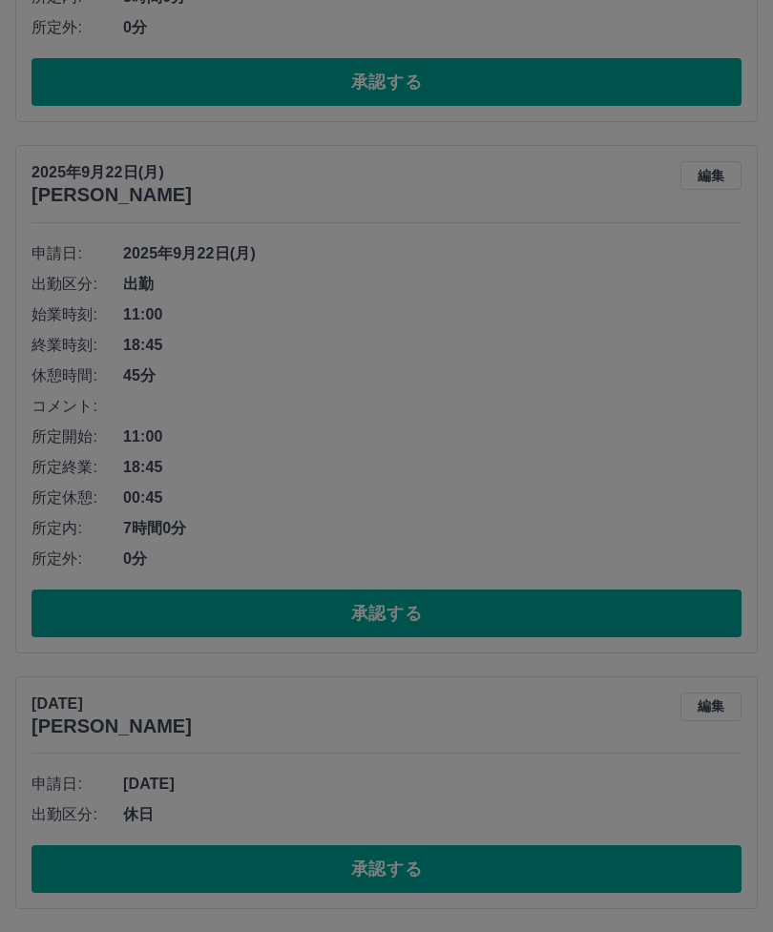
scroll to position [1076, 0]
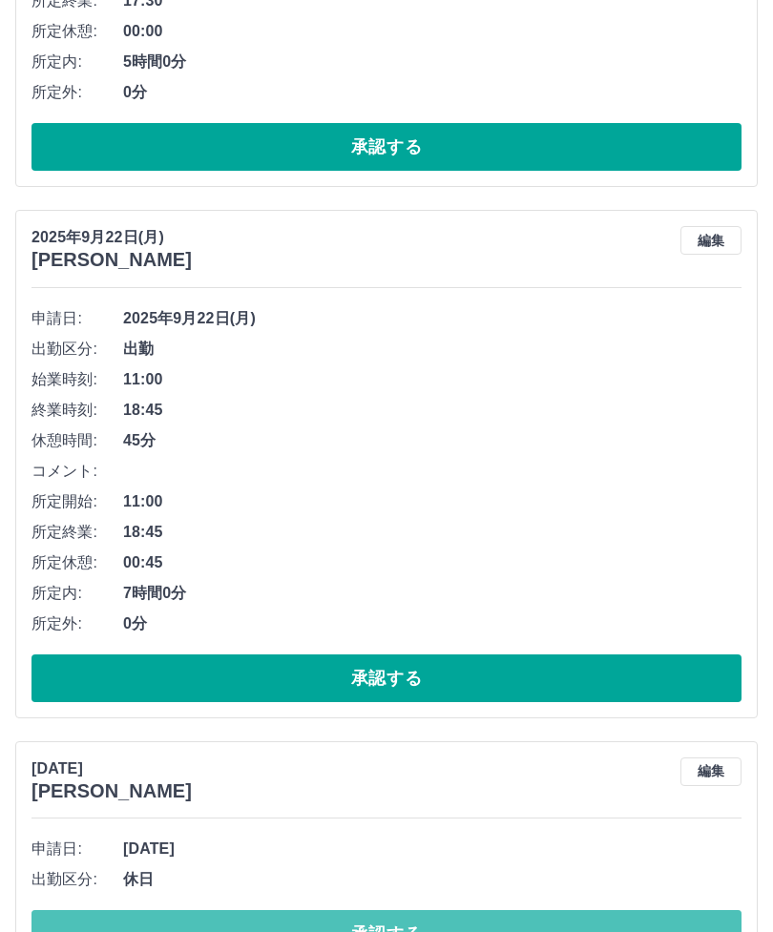
click at [439, 931] on button "承認する" at bounding box center [386, 934] width 710 height 48
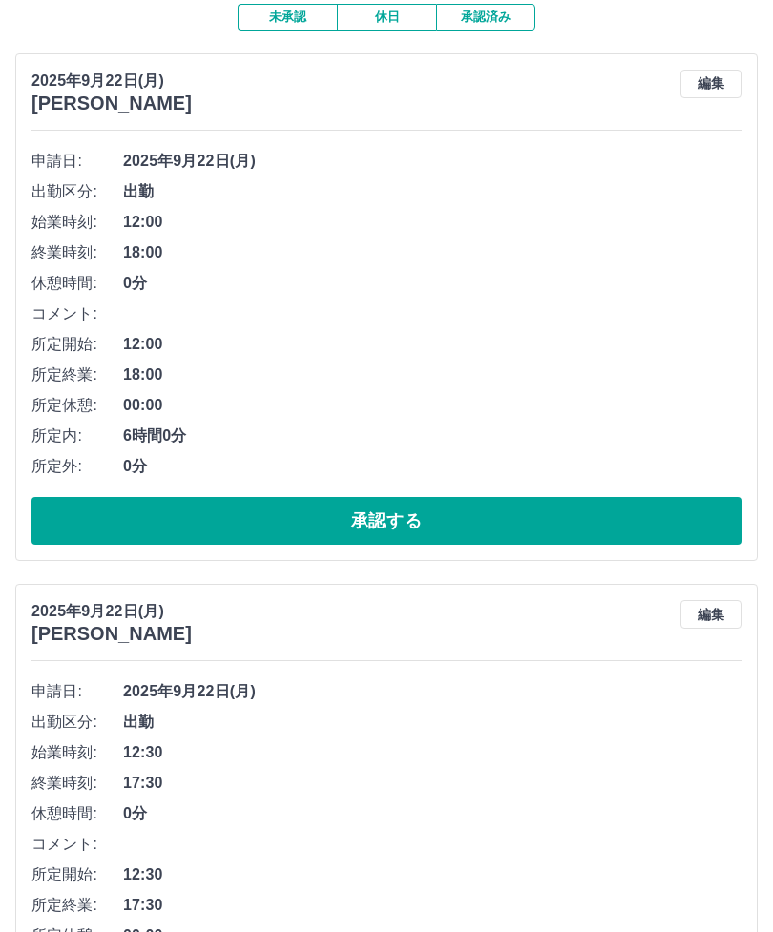
scroll to position [0, 0]
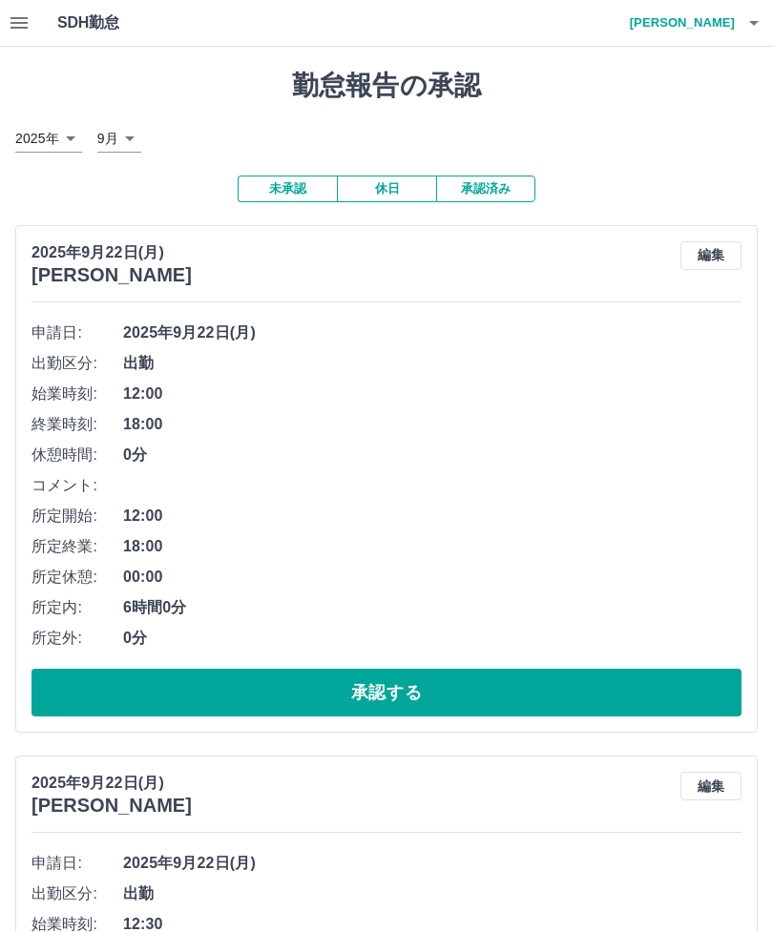
click at [414, 925] on span "12:30" at bounding box center [432, 924] width 618 height 23
